Goal: Task Accomplishment & Management: Manage account settings

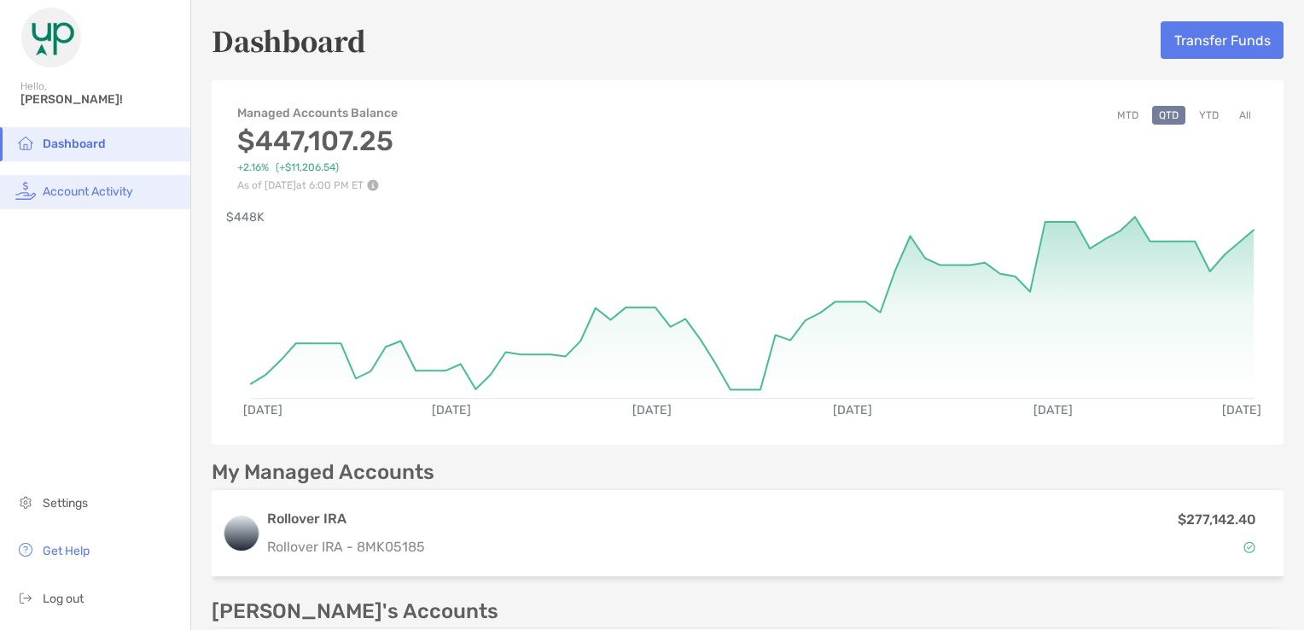
click at [114, 199] on li "Account Activity" at bounding box center [95, 192] width 190 height 34
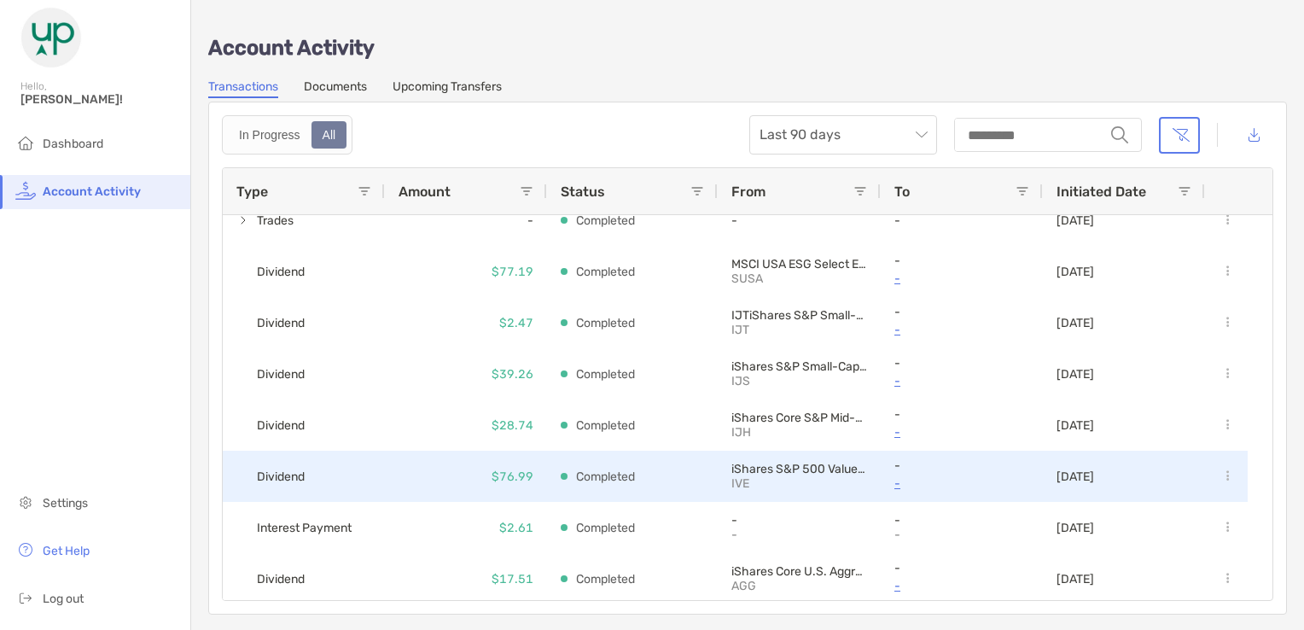
scroll to position [587, 0]
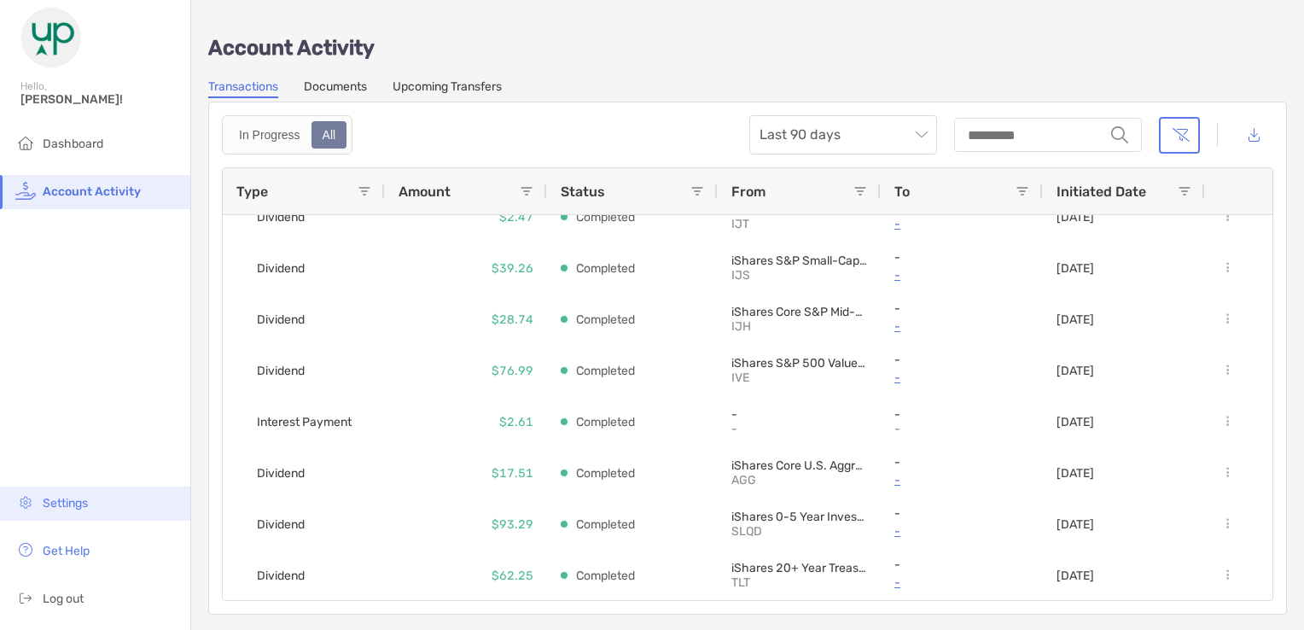
click at [80, 517] on li "Settings" at bounding box center [95, 503] width 190 height 34
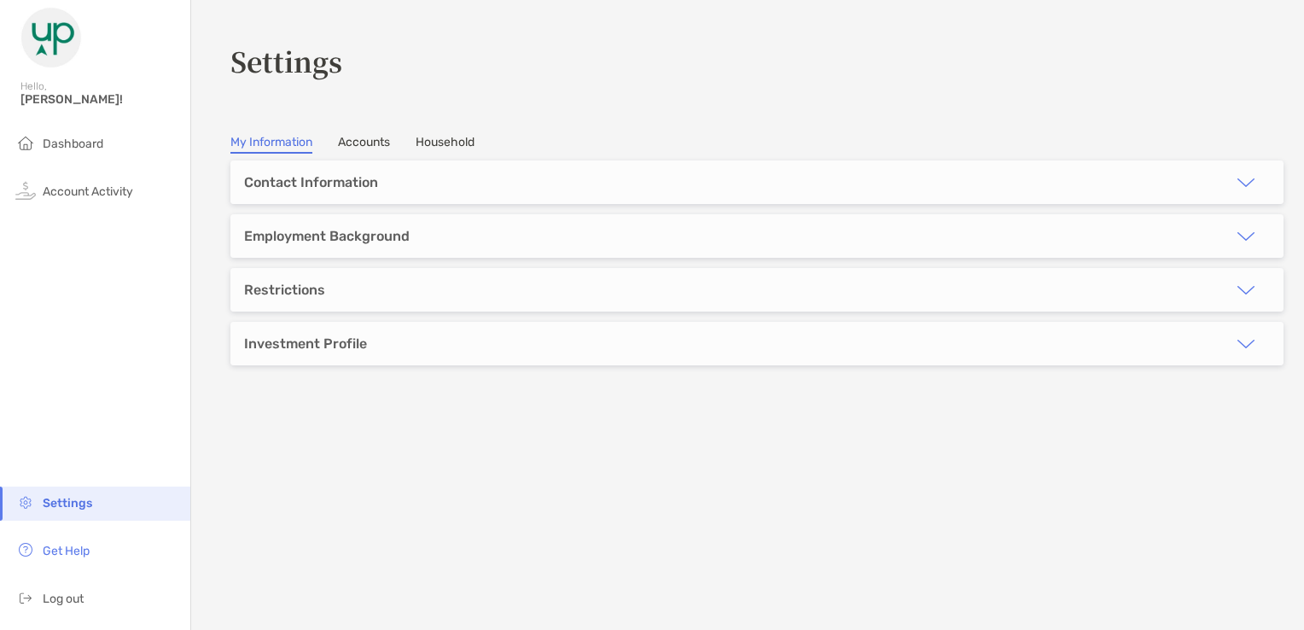
click at [510, 350] on div "Investment Profile" at bounding box center [756, 344] width 1053 height 44
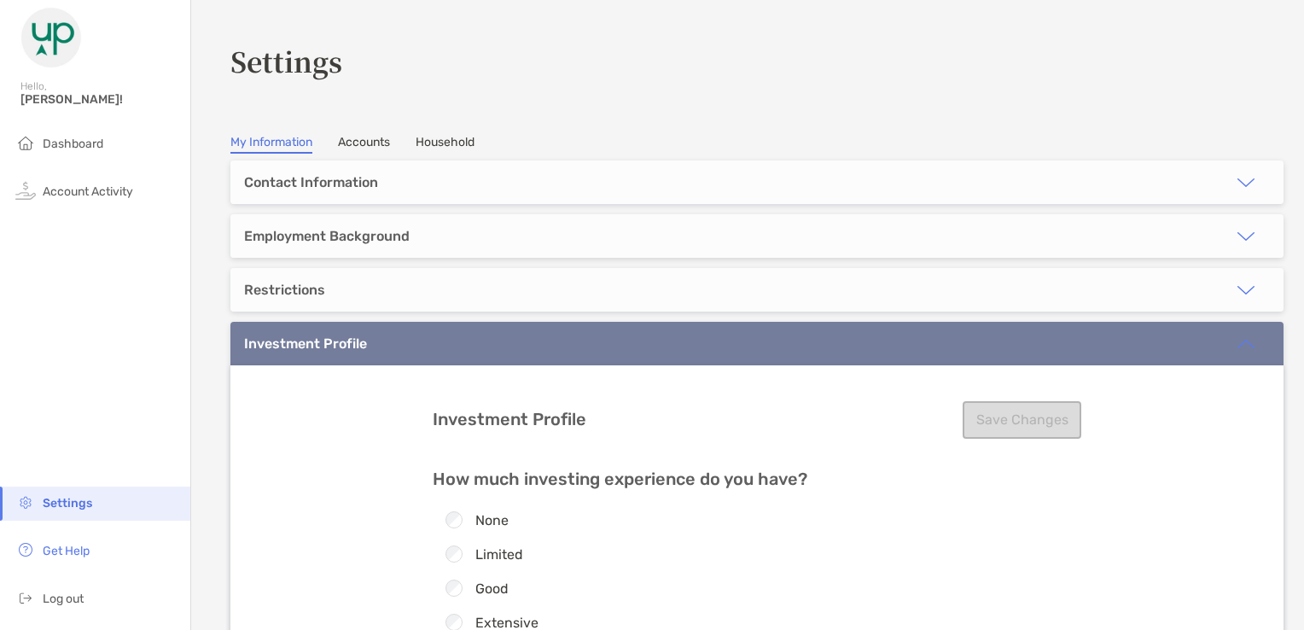
click at [471, 143] on link "Household" at bounding box center [445, 144] width 59 height 19
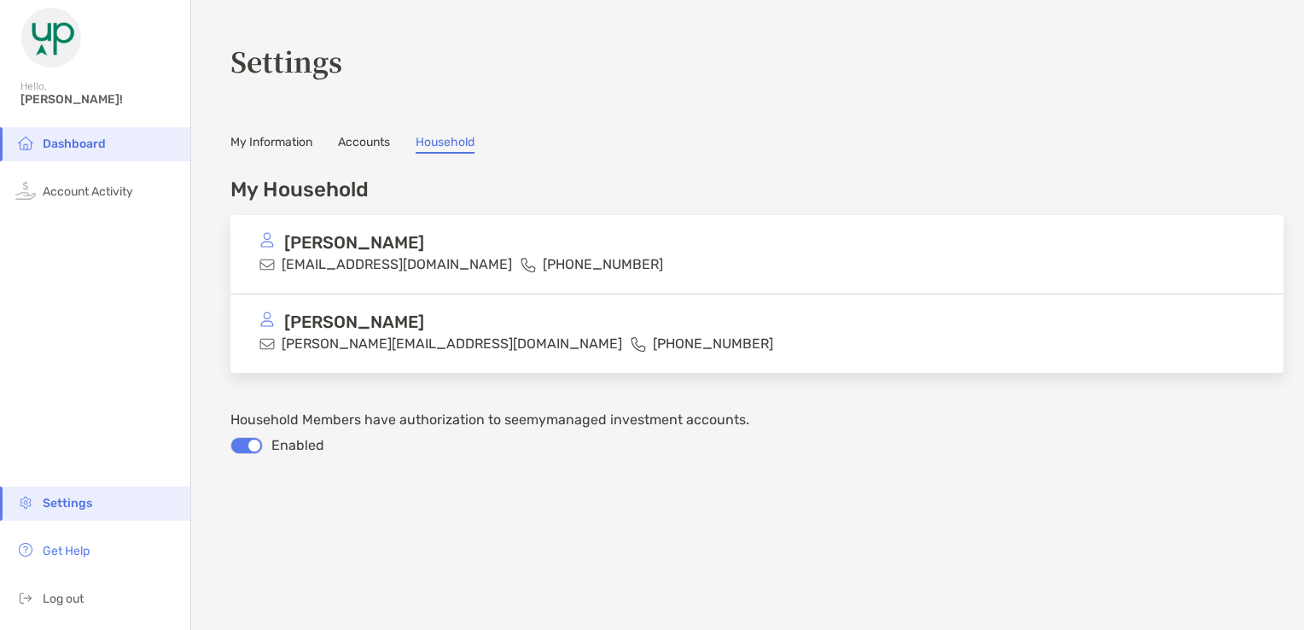
click at [88, 143] on span "Dashboard" at bounding box center [74, 144] width 63 height 15
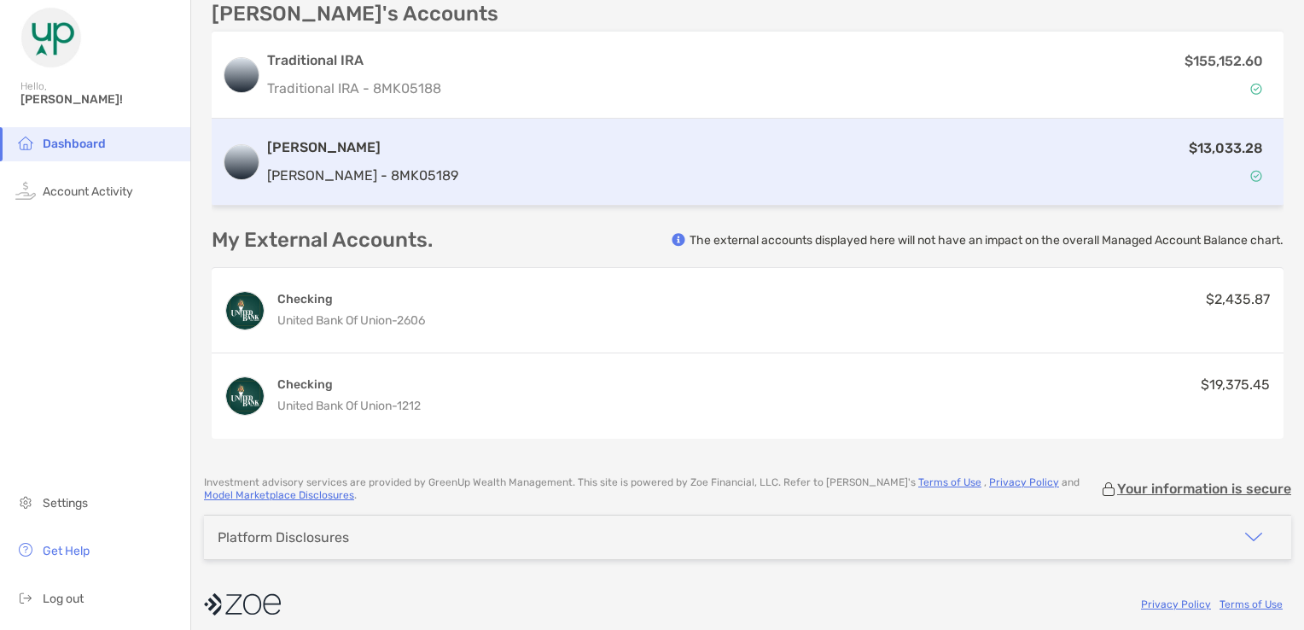
scroll to position [606, 0]
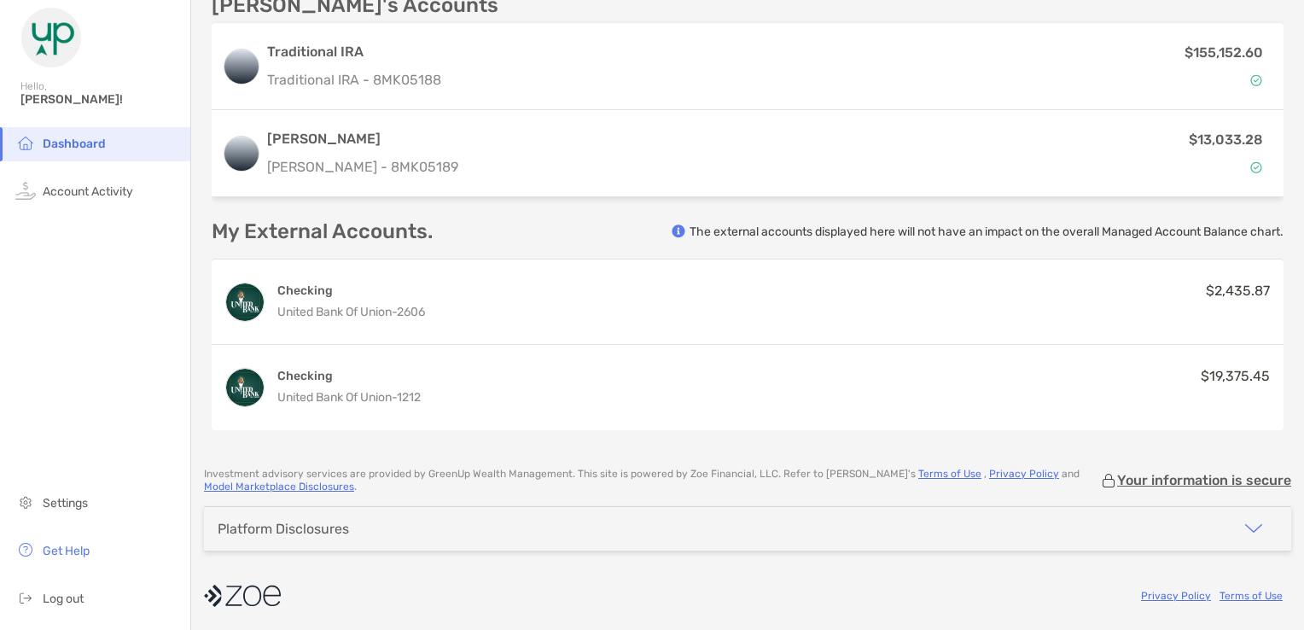
click at [1243, 524] on img "button" at bounding box center [1253, 528] width 20 height 20
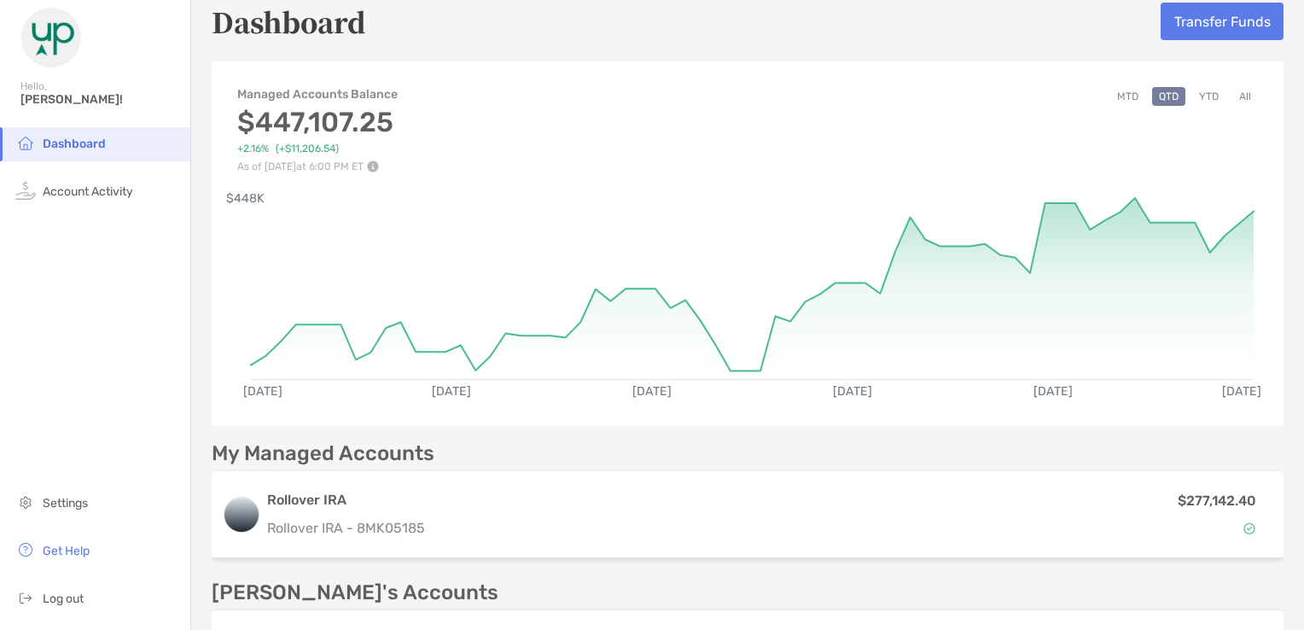
scroll to position [0, 0]
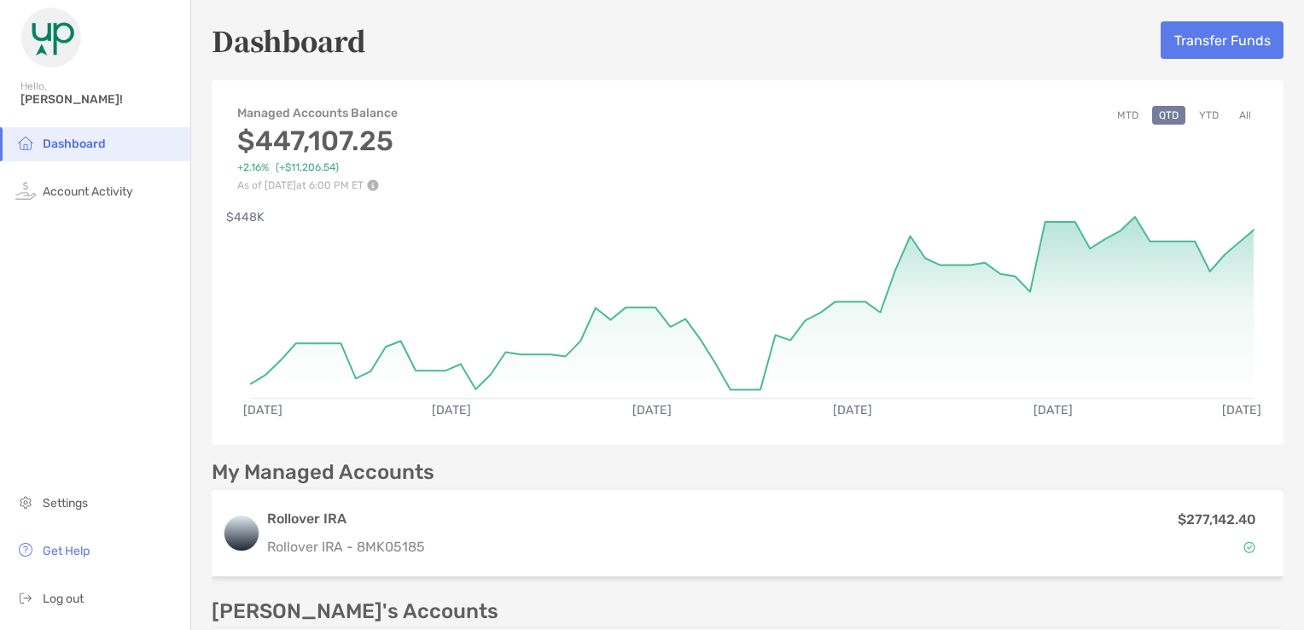
click at [68, 29] on img at bounding box center [50, 37] width 61 height 61
click at [88, 553] on span "Get Help" at bounding box center [66, 551] width 47 height 15
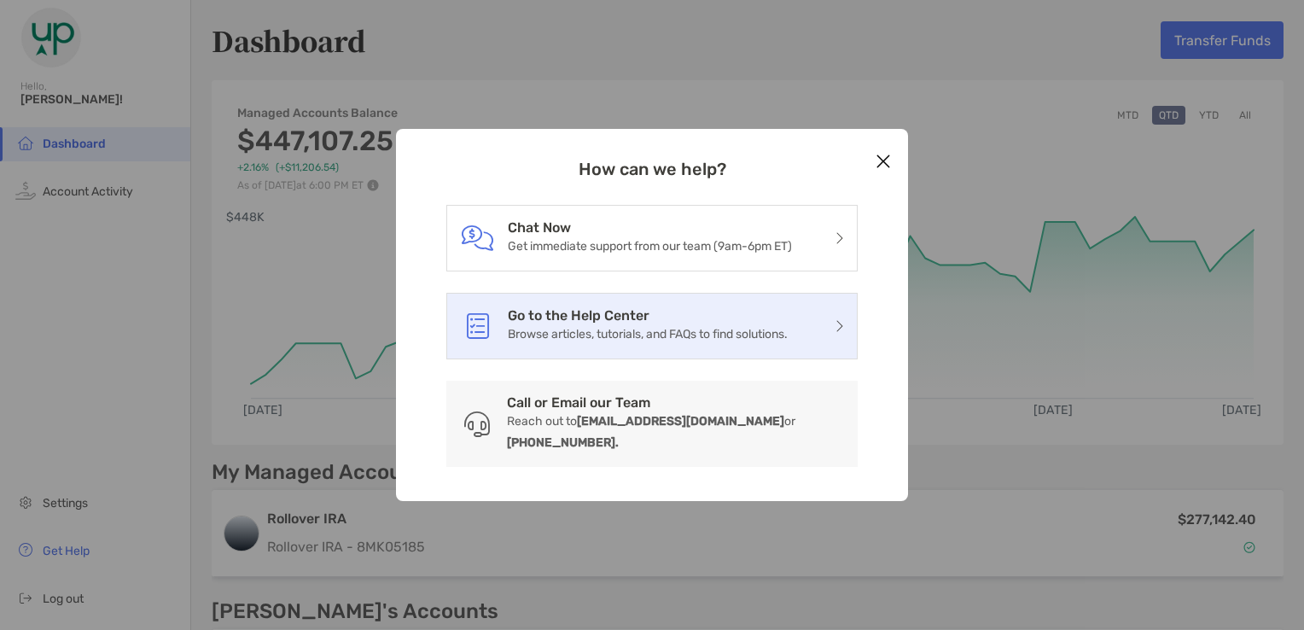
click at [637, 339] on p "Browse articles, tutorials, and FAQs to find solutions." at bounding box center [648, 333] width 280 height 21
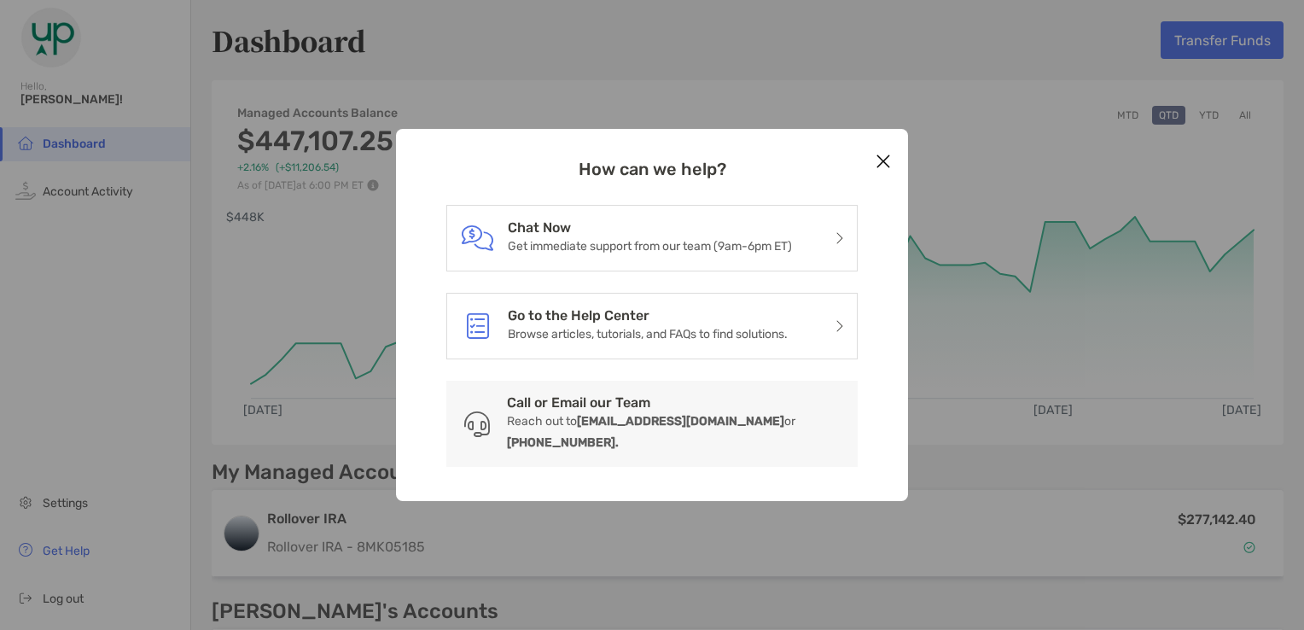
click at [882, 172] on icon "Close modal" at bounding box center [883, 161] width 15 height 20
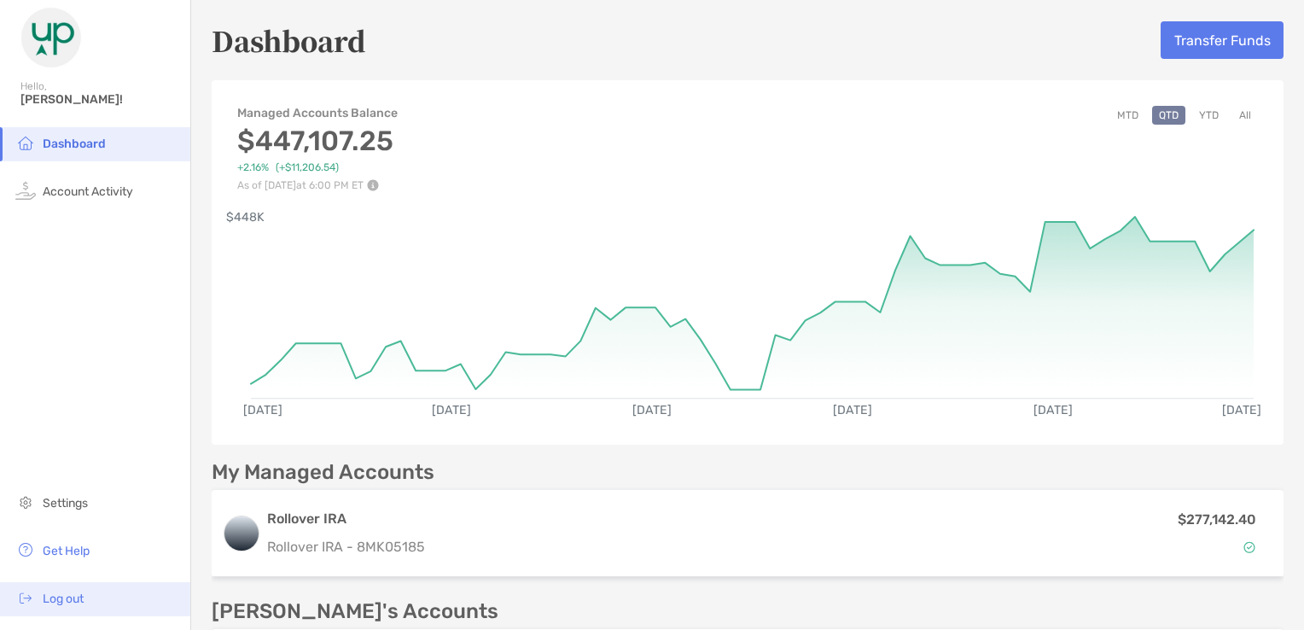
click at [60, 596] on span "Log out" at bounding box center [63, 598] width 41 height 15
click at [54, 603] on span "Log out" at bounding box center [63, 598] width 41 height 15
